Goal: Information Seeking & Learning: Check status

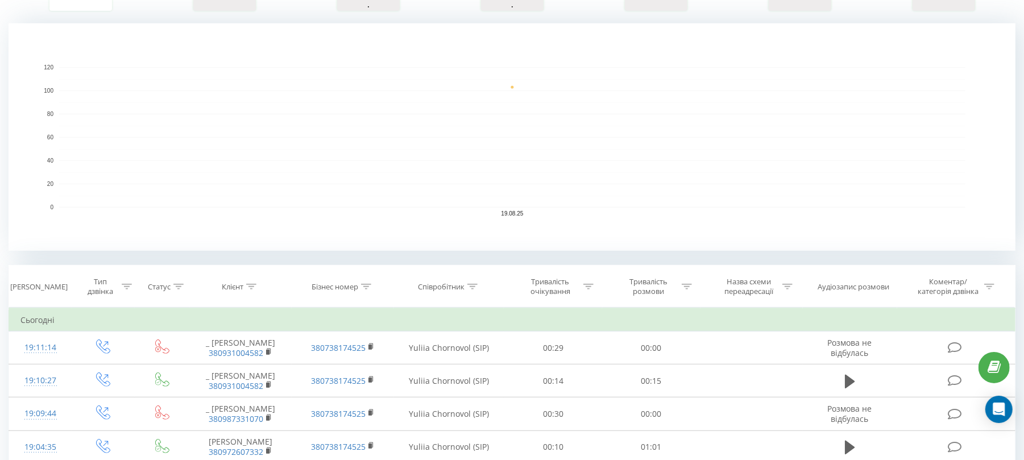
scroll to position [227, 0]
click at [689, 286] on icon at bounding box center [686, 285] width 10 height 6
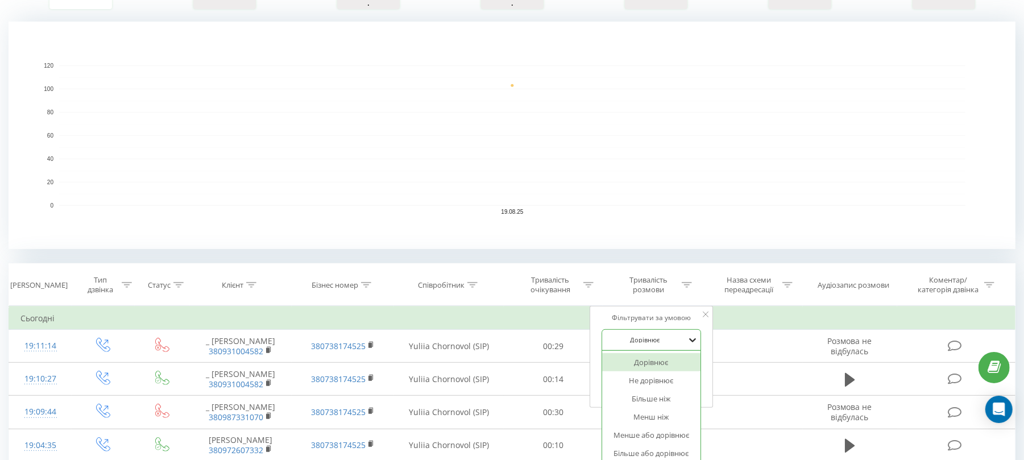
click at [690, 337] on icon at bounding box center [692, 339] width 11 height 11
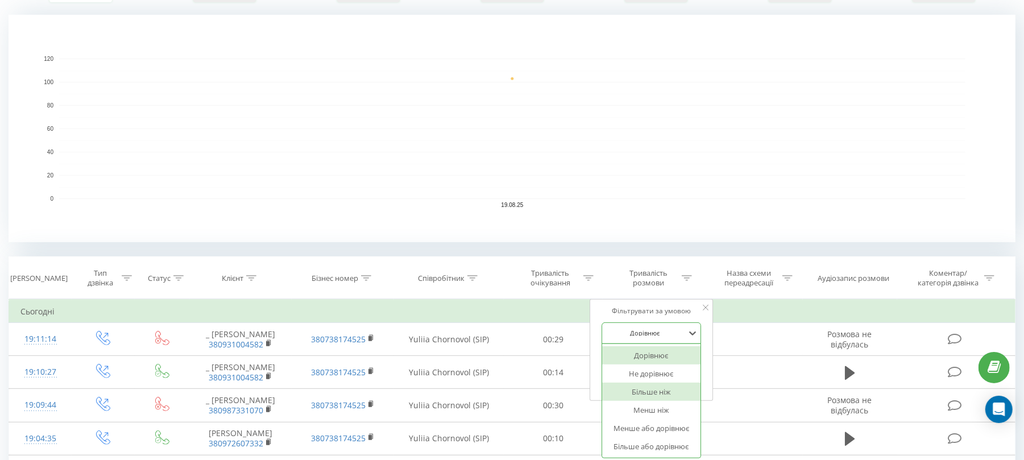
click at [667, 394] on div "Більше ніж" at bounding box center [651, 391] width 99 height 18
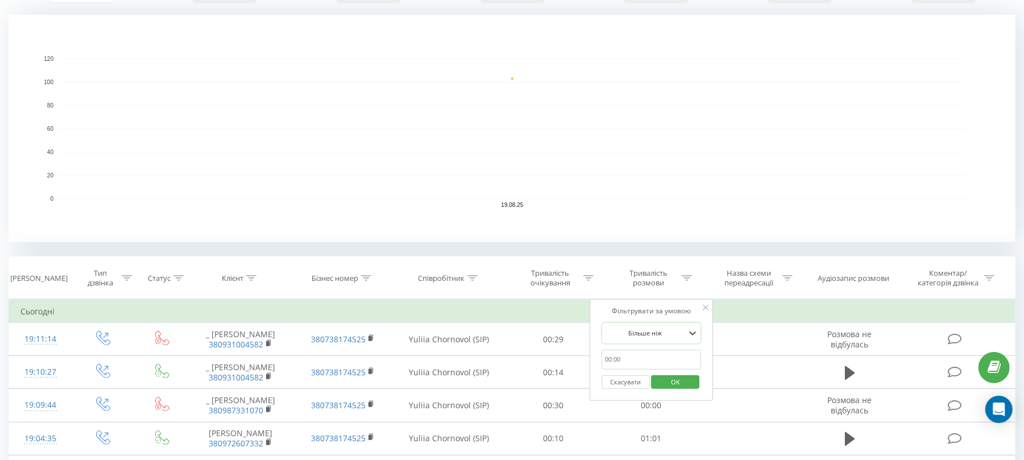
click at [667, 363] on input "text" at bounding box center [651, 360] width 100 height 20
type input "00:59"
click at [683, 383] on span "OK" at bounding box center [675, 382] width 32 height 18
